Goal: Information Seeking & Learning: Learn about a topic

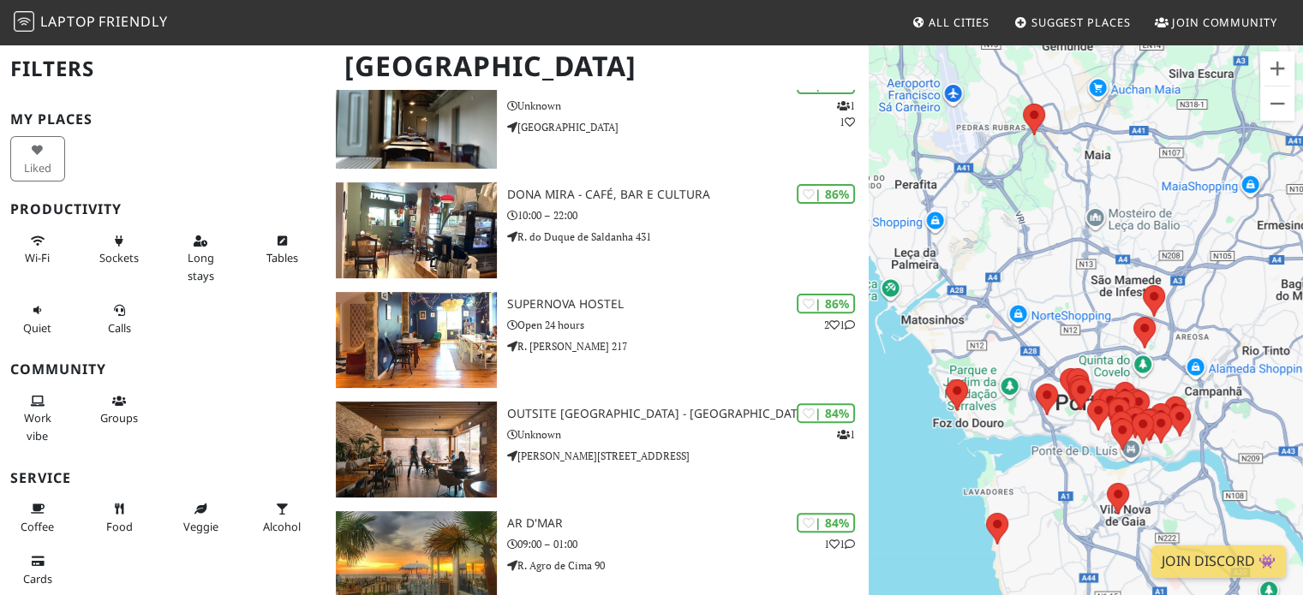
scroll to position [525, 0]
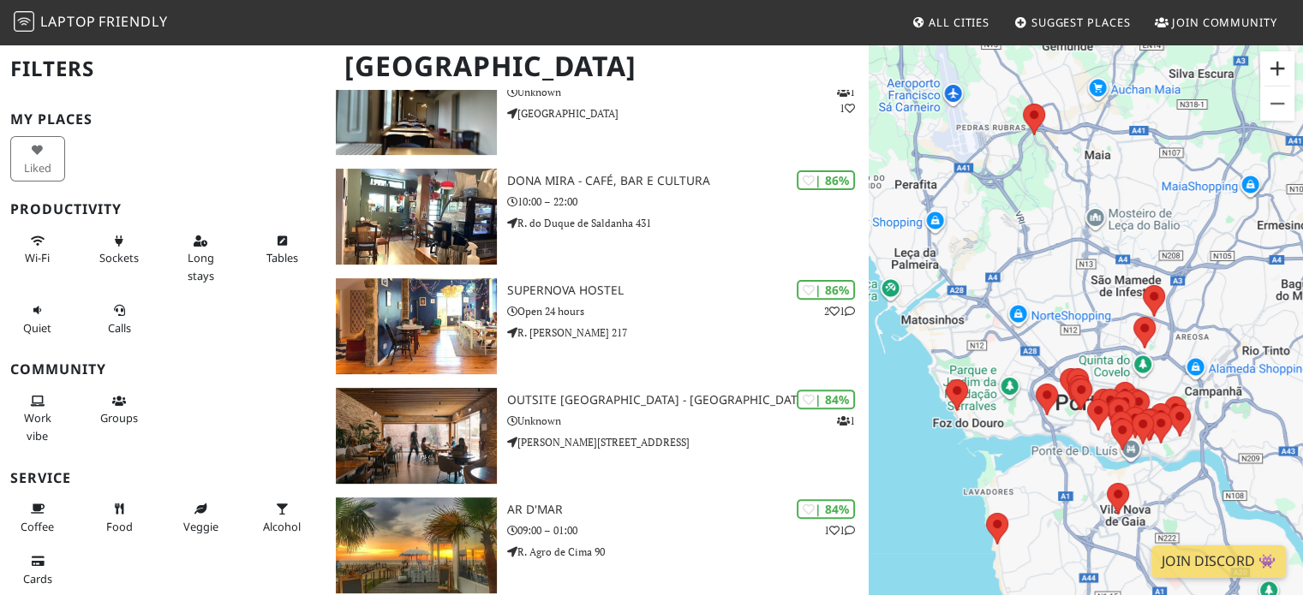
click at [1272, 62] on button "Aumentar o zoom" at bounding box center [1277, 68] width 34 height 34
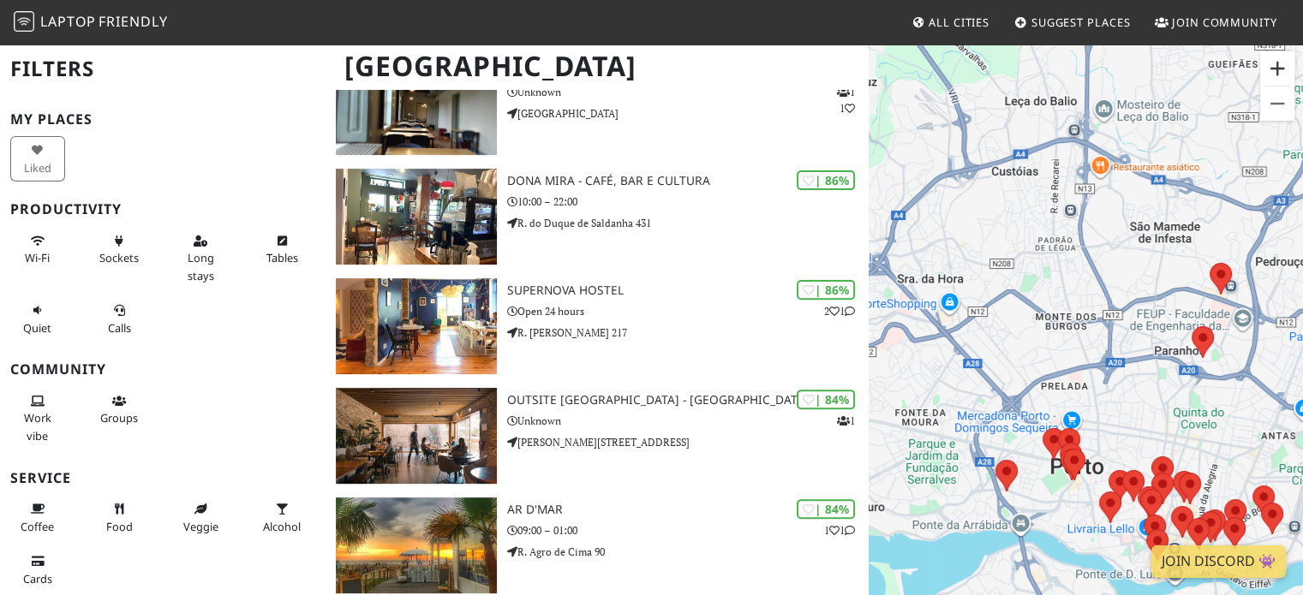
click at [1285, 64] on button "Aumentar o zoom" at bounding box center [1277, 68] width 34 height 34
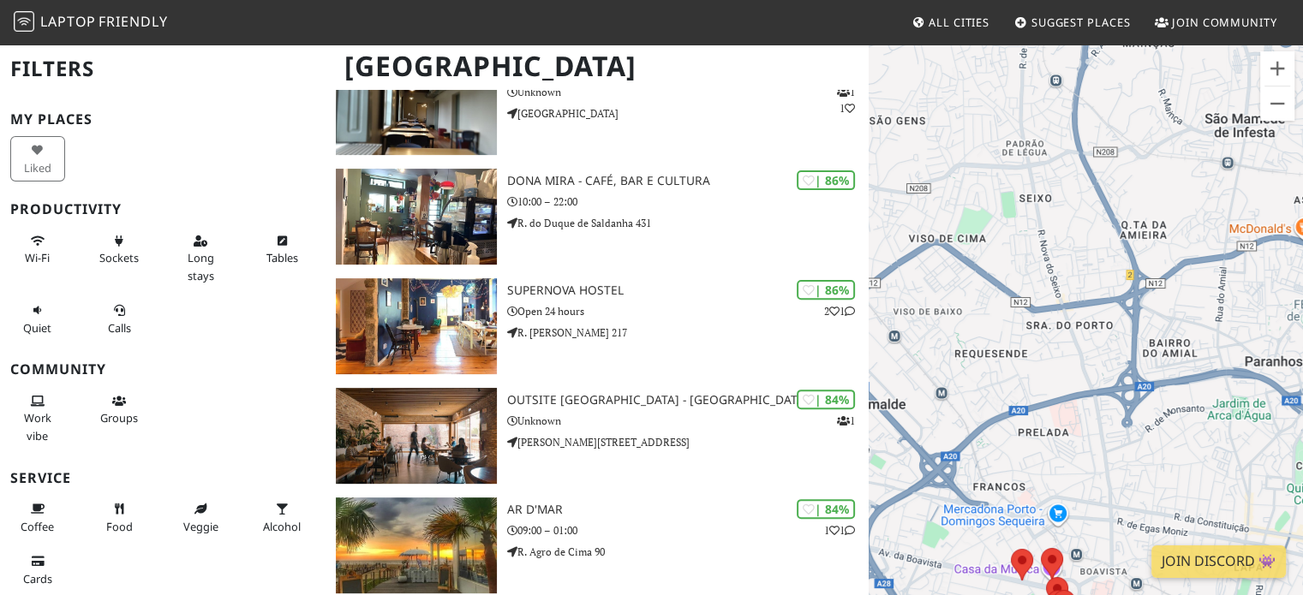
drag, startPoint x: 1233, startPoint y: 440, endPoint x: 1168, endPoint y: 304, distance: 150.9
click at [1168, 304] on div at bounding box center [1085, 340] width 434 height 595
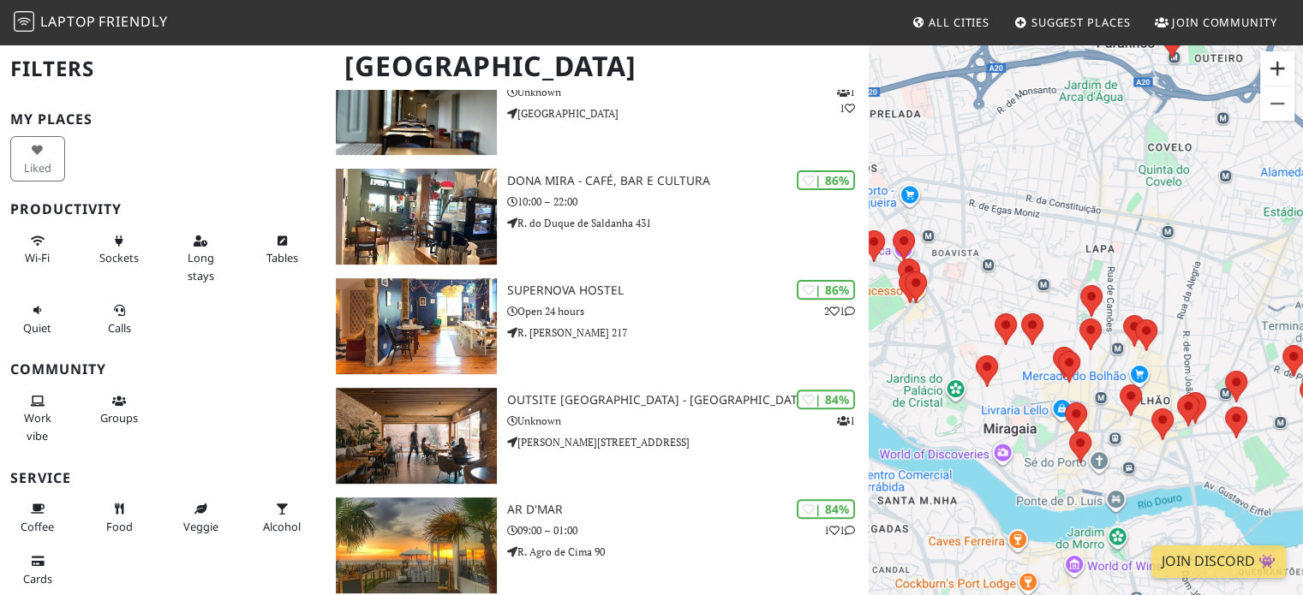
click at [1276, 59] on button "Aumentar o zoom" at bounding box center [1277, 68] width 34 height 34
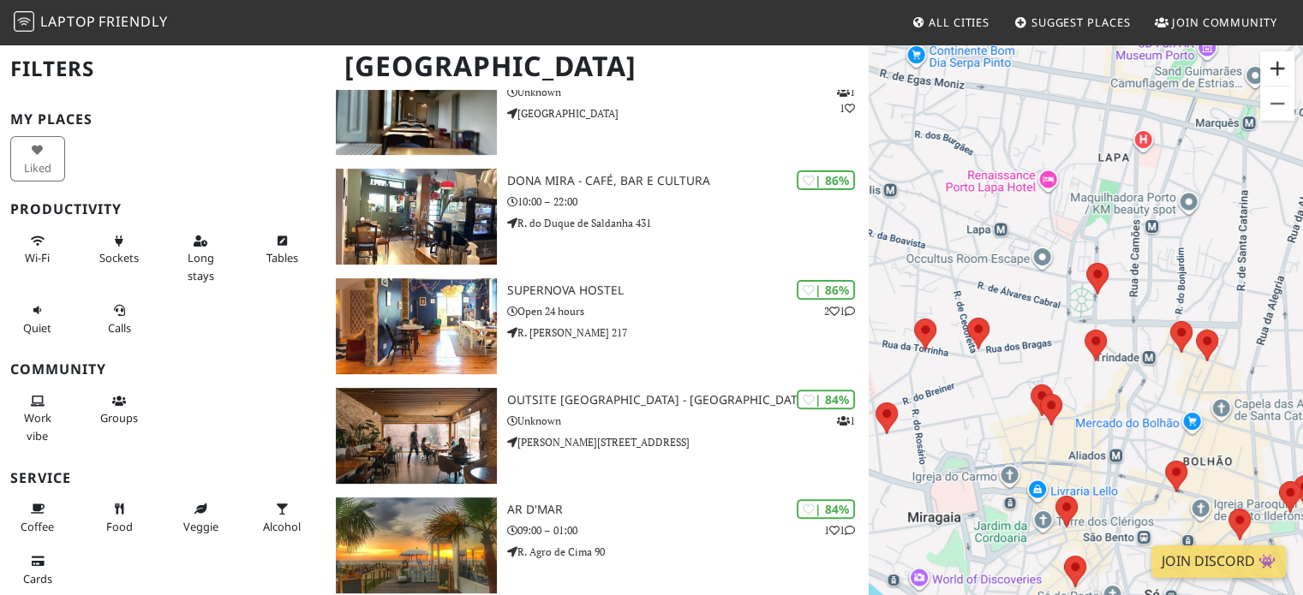
click at [1271, 70] on button "Aumentar o zoom" at bounding box center [1277, 68] width 34 height 34
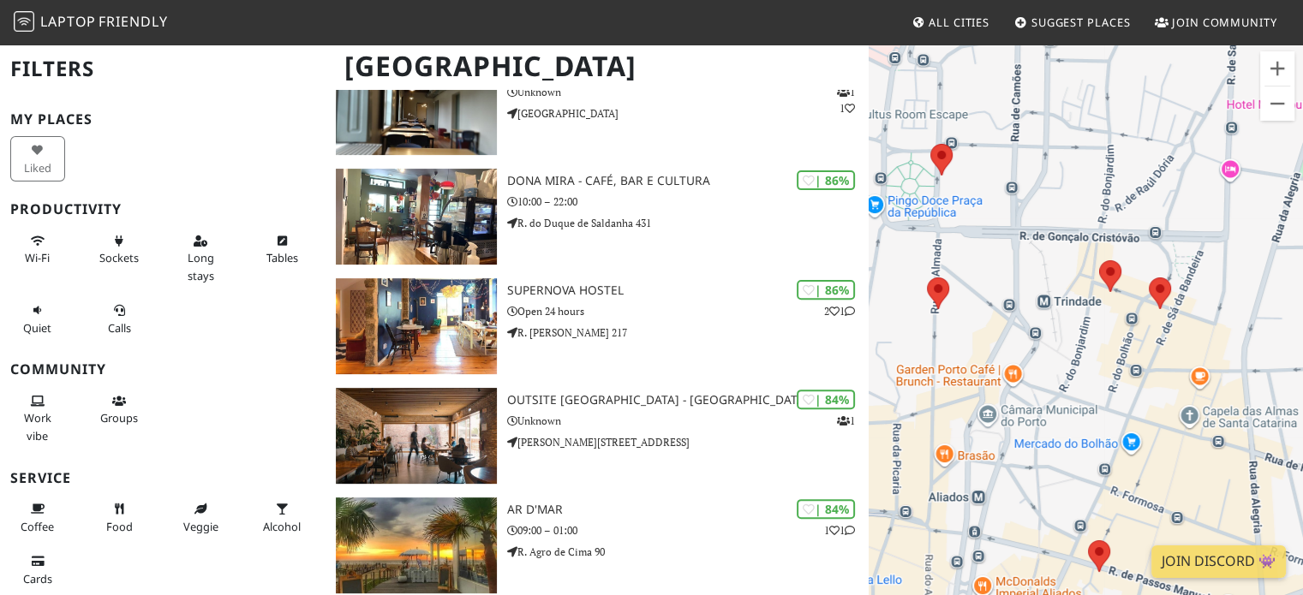
drag, startPoint x: 1209, startPoint y: 310, endPoint x: 979, endPoint y: 188, distance: 260.9
click at [979, 188] on div at bounding box center [1085, 340] width 434 height 595
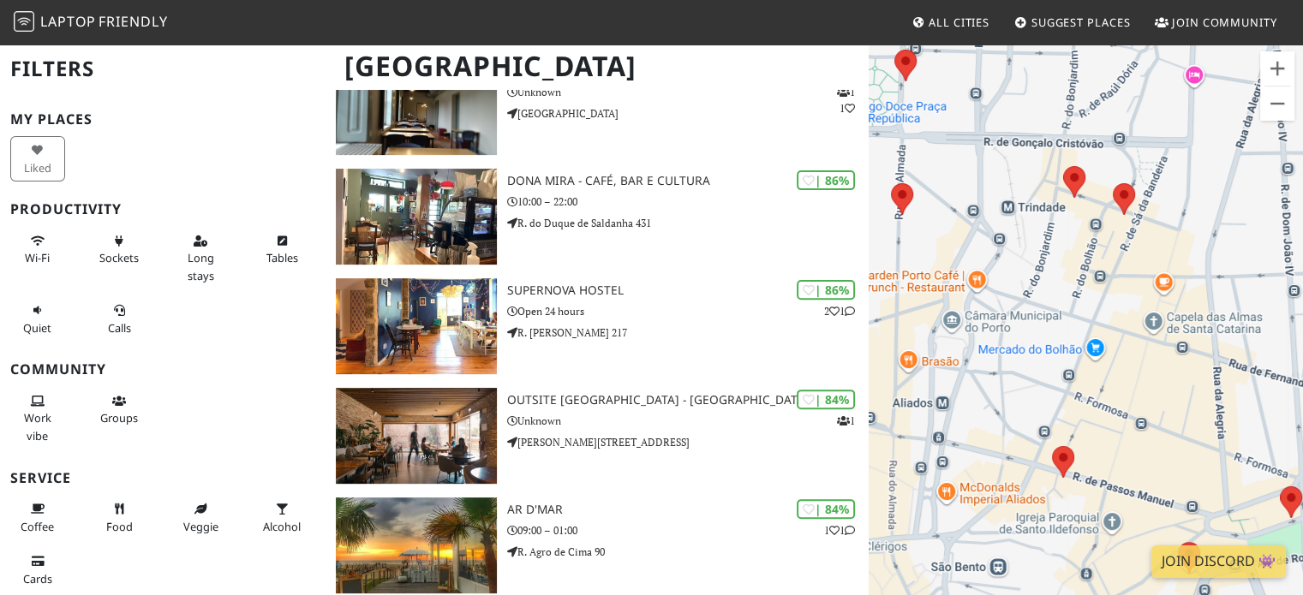
drag, startPoint x: 1093, startPoint y: 416, endPoint x: 1148, endPoint y: 386, distance: 62.5
click at [1148, 386] on div at bounding box center [1085, 340] width 434 height 595
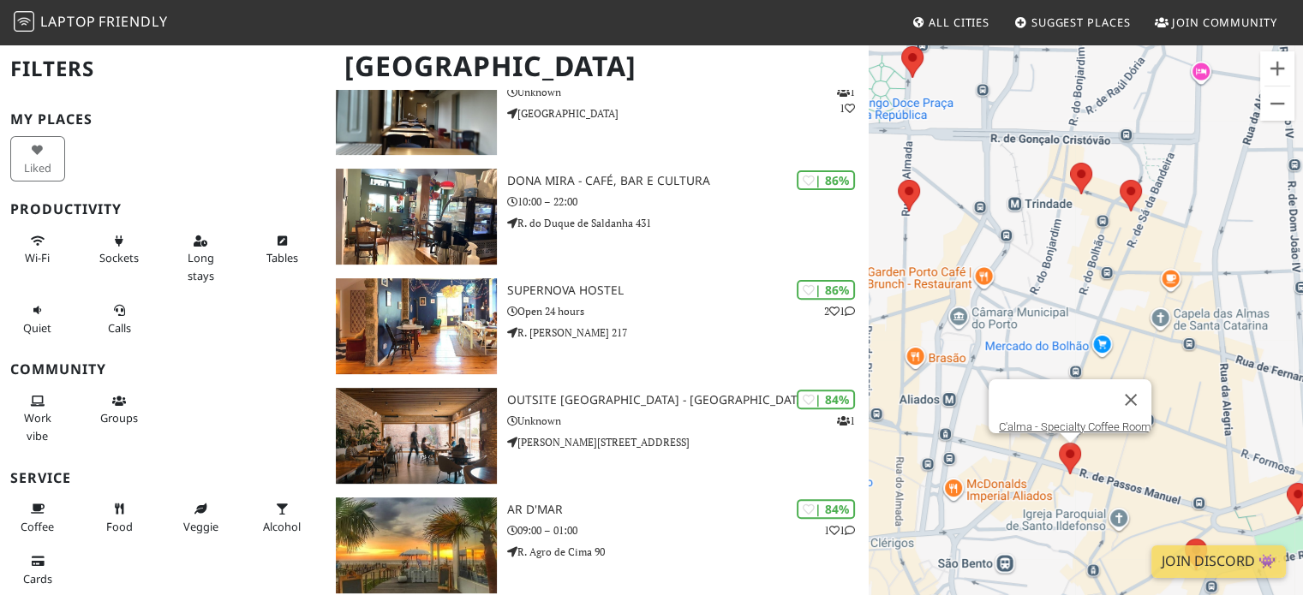
click at [1059, 443] on area at bounding box center [1059, 443] width 0 height 0
click at [1243, 457] on div "C'alma - Specialty Coffee Room" at bounding box center [1085, 340] width 434 height 595
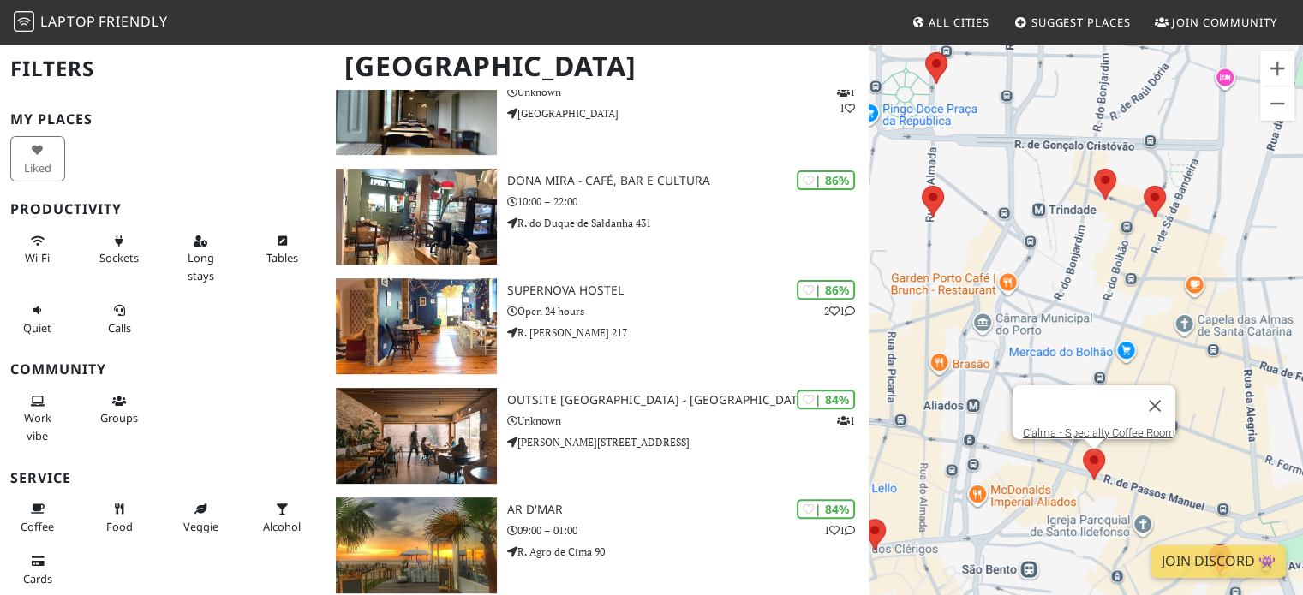
drag, startPoint x: 1220, startPoint y: 465, endPoint x: 1240, endPoint y: 471, distance: 21.4
click at [1240, 471] on div "C'alma - Specialty Coffee Room" at bounding box center [1085, 340] width 434 height 595
click at [1143, 186] on area at bounding box center [1143, 186] width 0 height 0
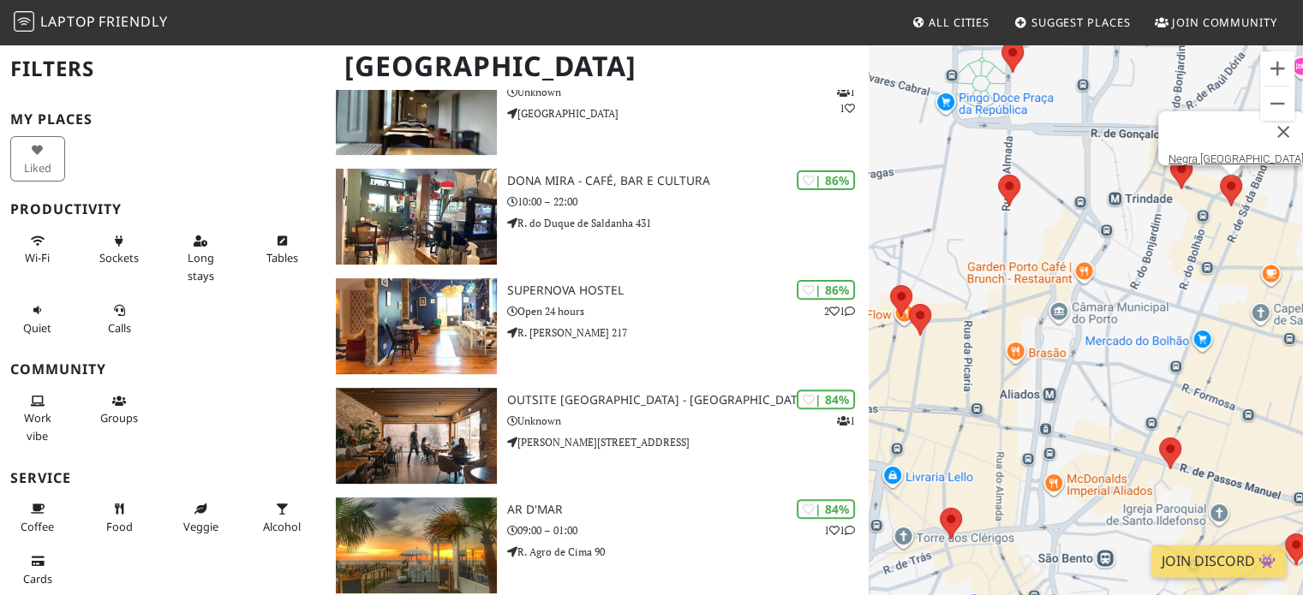
drag, startPoint x: 1009, startPoint y: 422, endPoint x: 1091, endPoint y: 409, distance: 83.4
click at [1091, 409] on div "Negra [GEOGRAPHIC_DATA]" at bounding box center [1085, 340] width 434 height 595
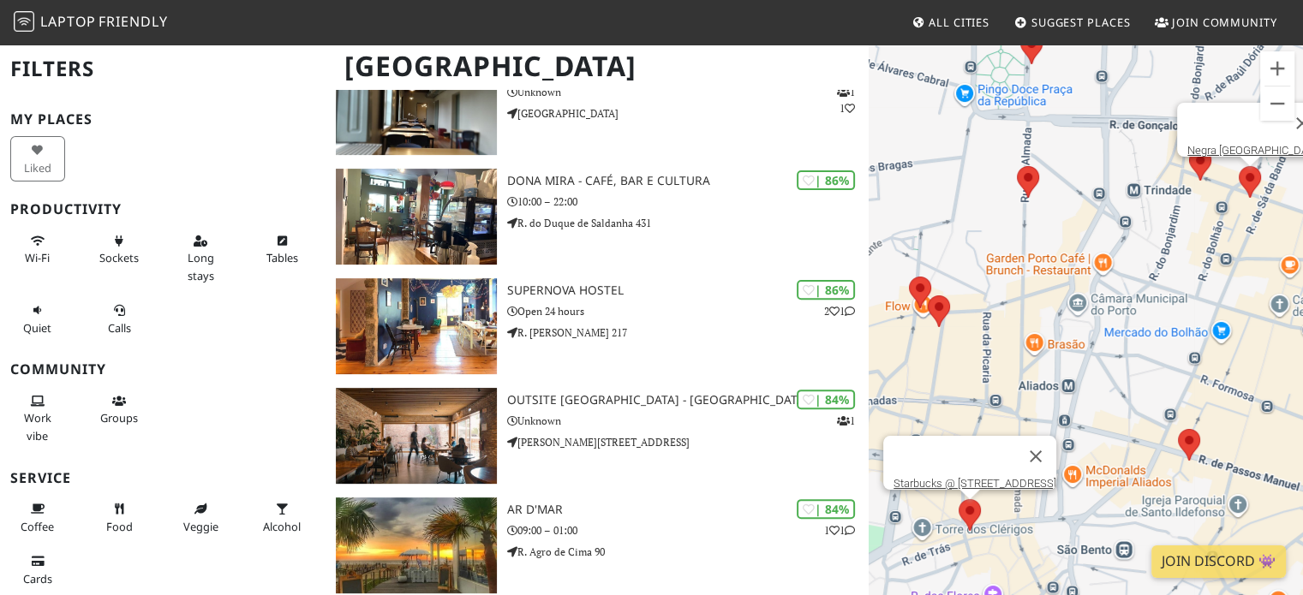
click at [959, 509] on div "Negra Café Baixa Starbucks @ Rua dos Clérigos 73" at bounding box center [1085, 340] width 434 height 595
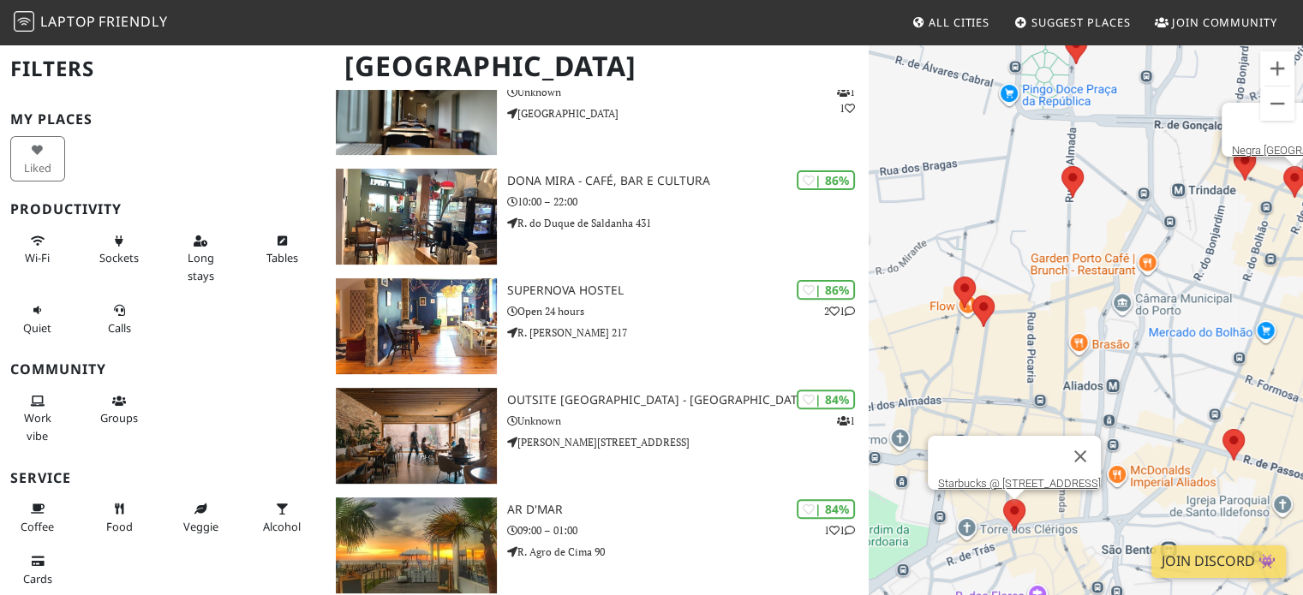
click at [1003, 499] on area at bounding box center [1003, 499] width 0 height 0
click at [972, 295] on area at bounding box center [972, 295] width 0 height 0
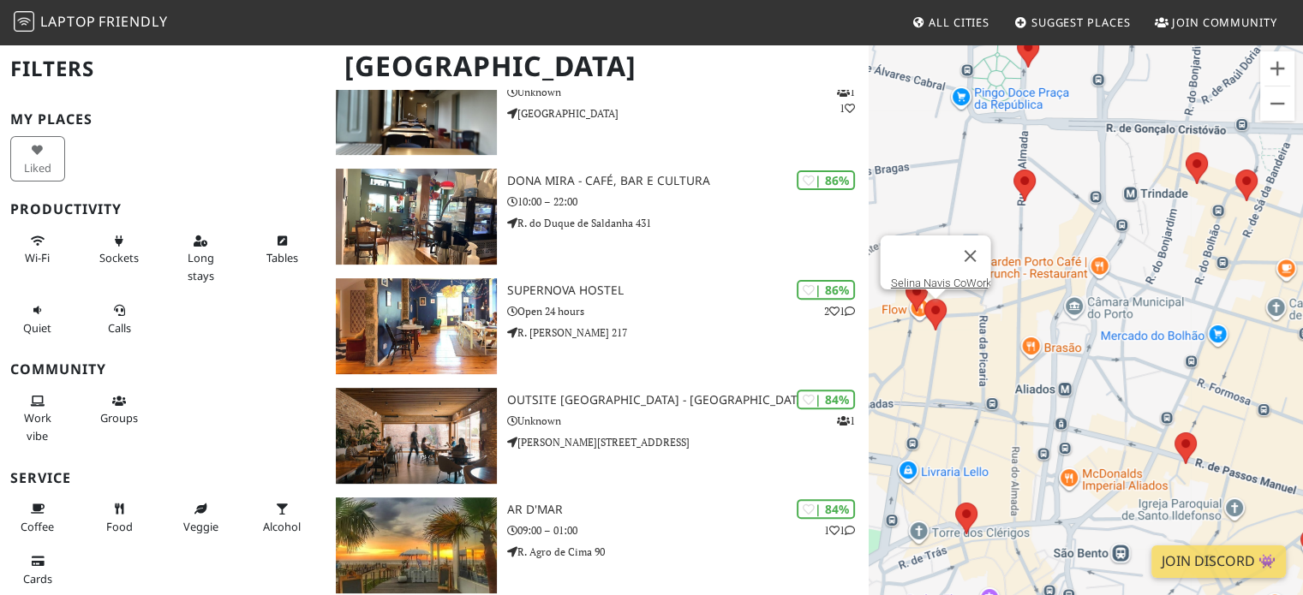
drag, startPoint x: 1048, startPoint y: 352, endPoint x: 949, endPoint y: 355, distance: 99.4
click at [949, 355] on div "Selina Navis CoWork" at bounding box center [1085, 340] width 434 height 595
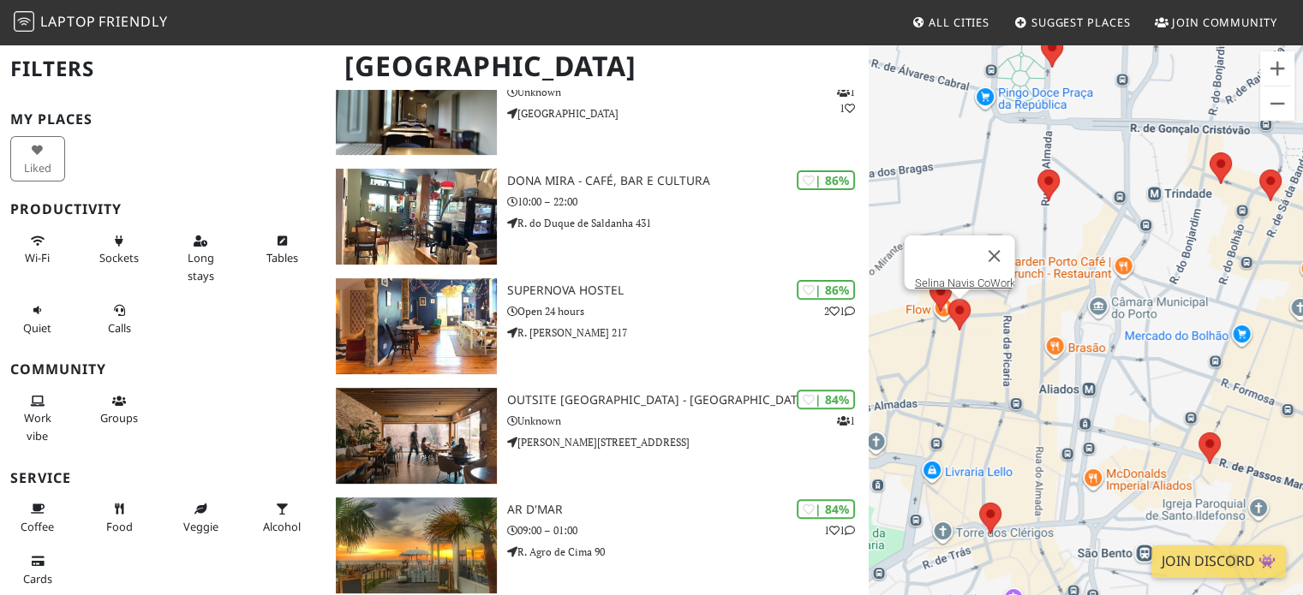
click at [964, 181] on div "Selina Navis CoWork" at bounding box center [1085, 340] width 434 height 595
click at [1058, 175] on img at bounding box center [1048, 186] width 22 height 32
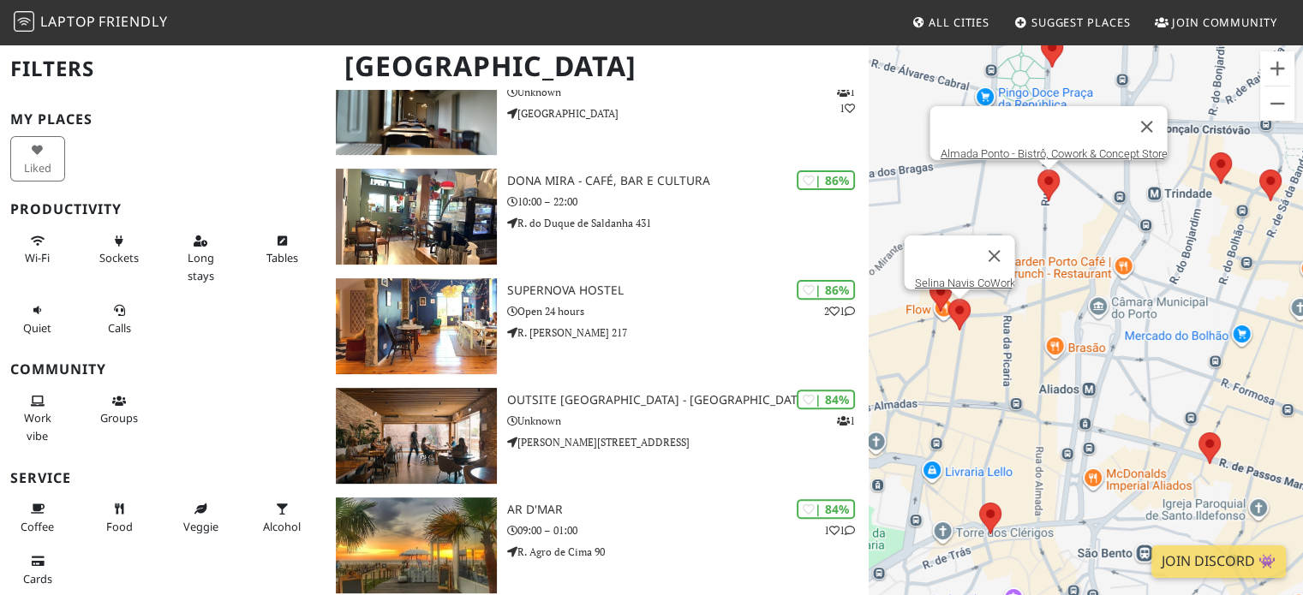
click at [1037, 170] on area at bounding box center [1037, 170] width 0 height 0
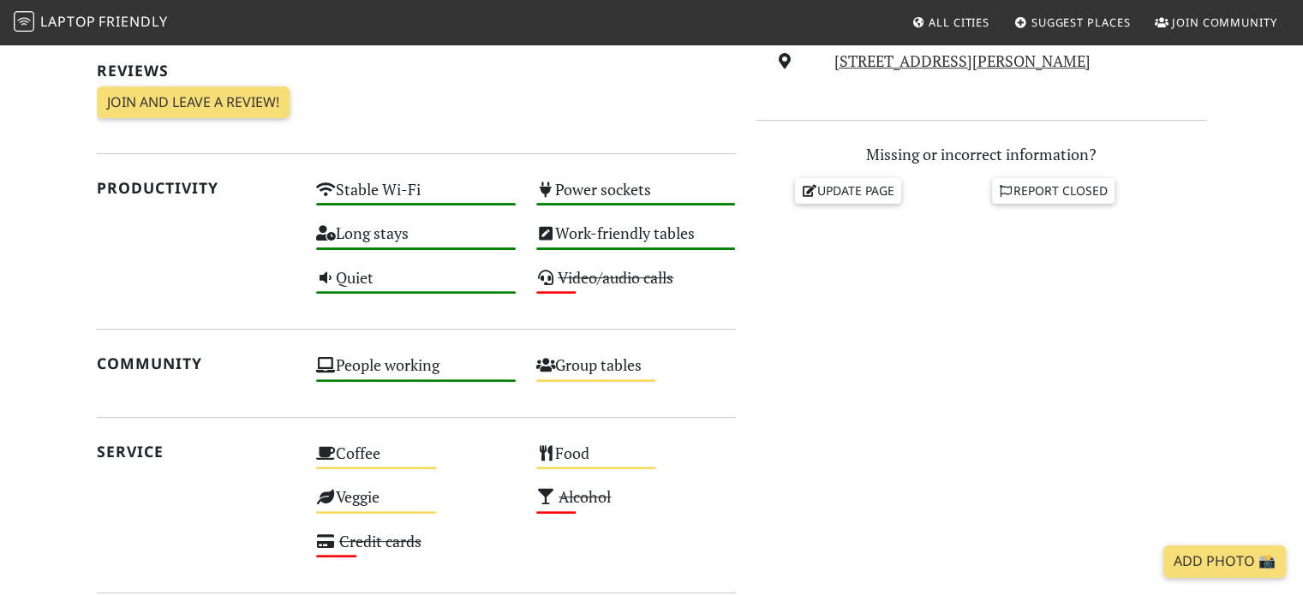
scroll to position [553, 0]
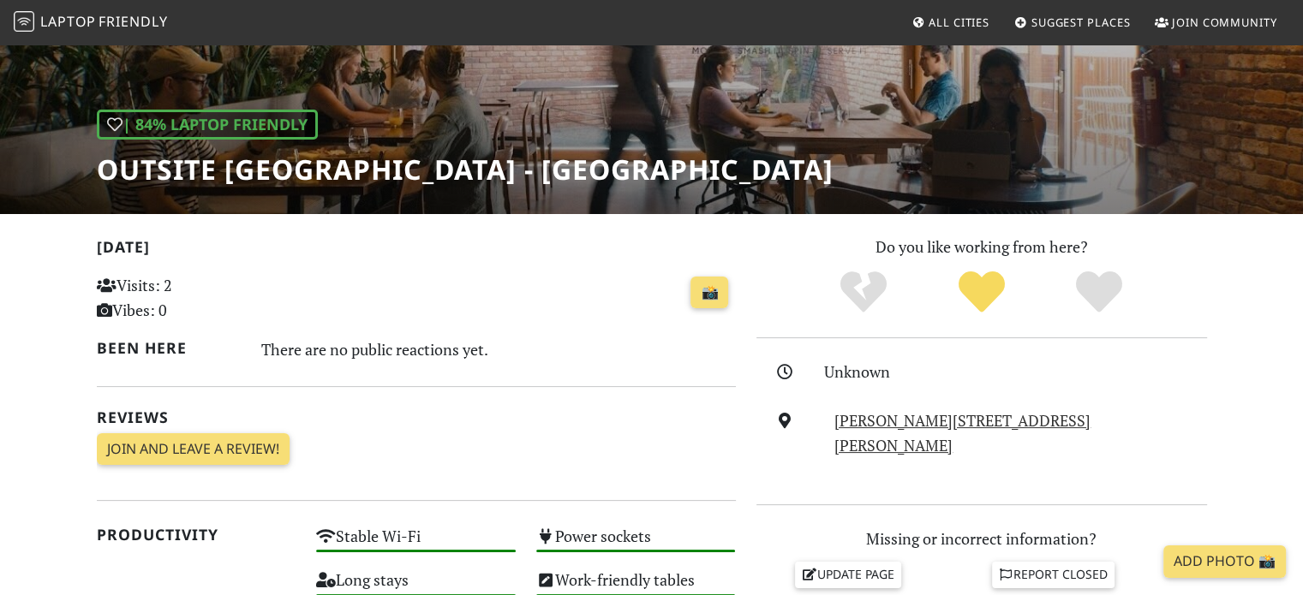
scroll to position [72, 0]
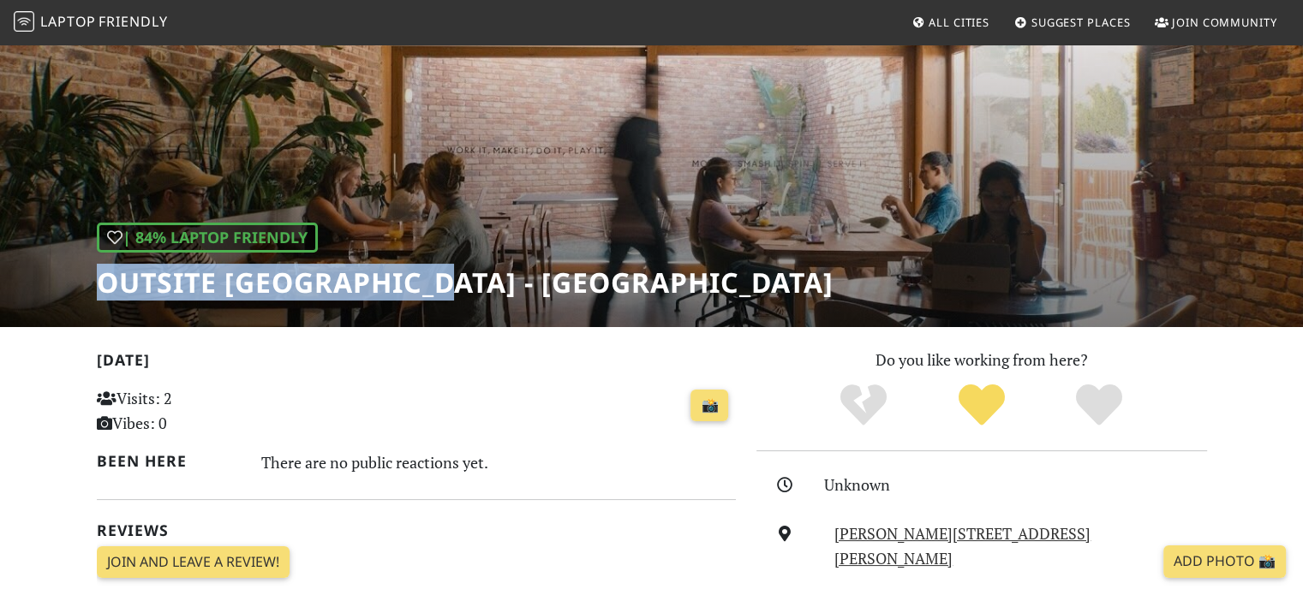
drag, startPoint x: 464, startPoint y: 283, endPoint x: 100, endPoint y: 286, distance: 364.0
click at [100, 286] on div "| 84% Laptop Friendly Outsite Porto - Mouco" at bounding box center [651, 149] width 1303 height 356
copy h1 "Outsite Porto - Mouco"
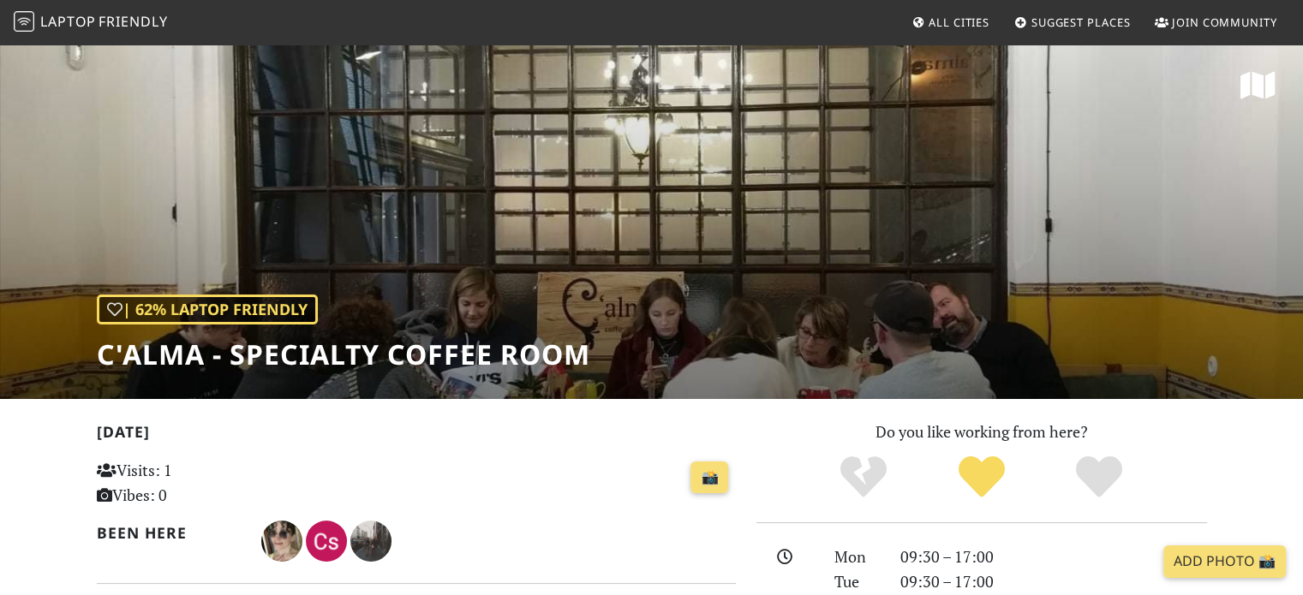
drag, startPoint x: 1302, startPoint y: 141, endPoint x: 1298, endPoint y: 218, distance: 77.2
click at [1298, 218] on div "| 62% Laptop Friendly C'alma - Specialty Coffee Room" at bounding box center [651, 221] width 1303 height 356
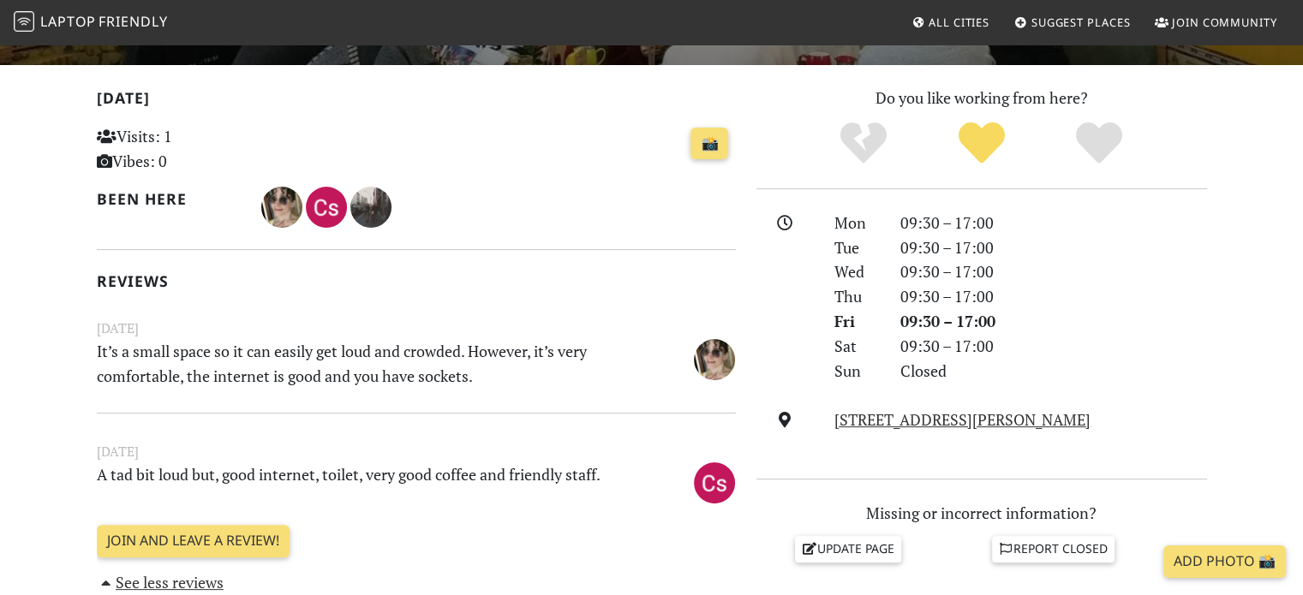
scroll to position [360, 0]
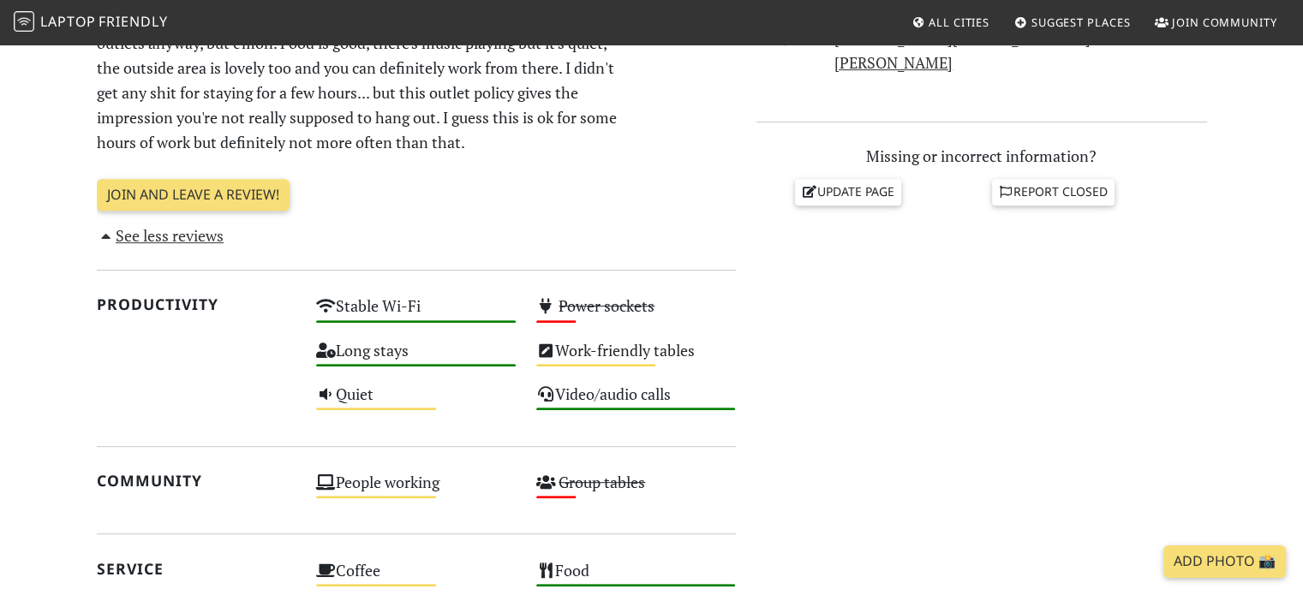
scroll to position [718, 0]
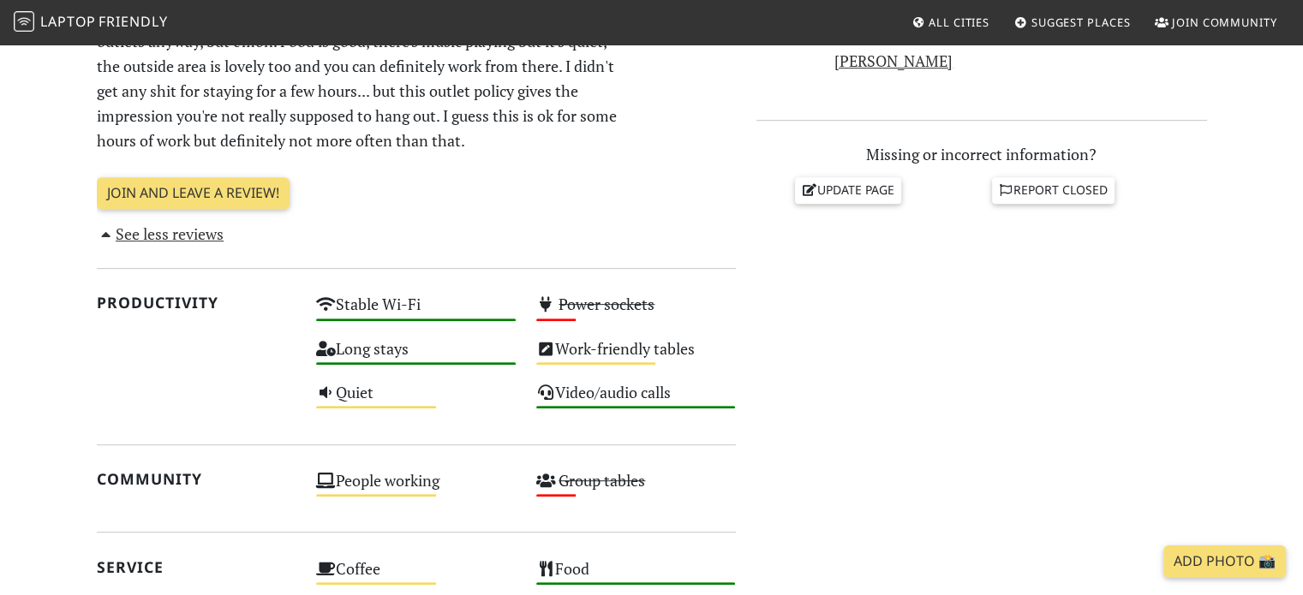
click at [1265, 372] on section "[DATE] Visits: 1 Vibes: 0 📸 Been here Reviews [DATE] It's very comfy, tbh very …" at bounding box center [651, 360] width 1303 height 1359
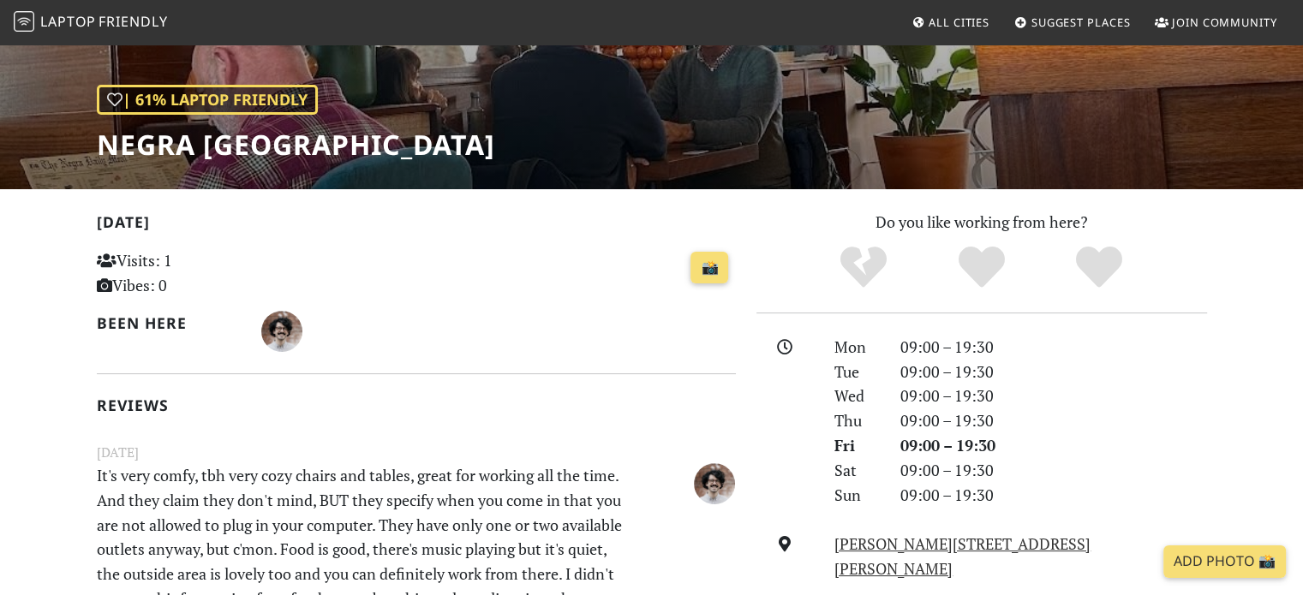
scroll to position [331, 0]
